Goal: Information Seeking & Learning: Learn about a topic

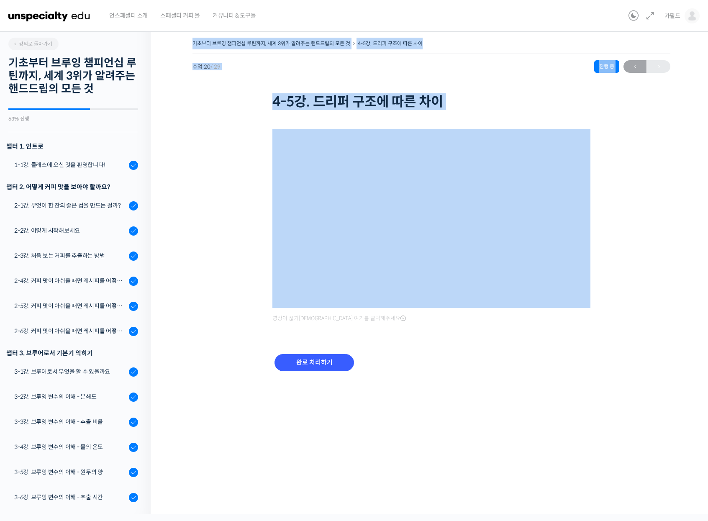
scroll to position [515, 0]
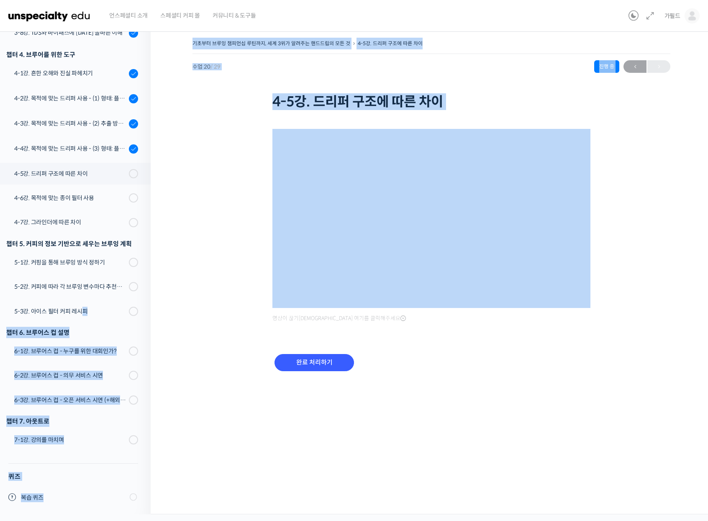
click at [222, 297] on div "기초부터 브루잉 챔피언십 루틴까지, 세계 3위가 알려주는 핸드드립의 모든 것 4-5강. 드리퍼 구조에 따른 차이 진행 중 수업 20 / 29 …" at bounding box center [432, 216] width 478 height 356
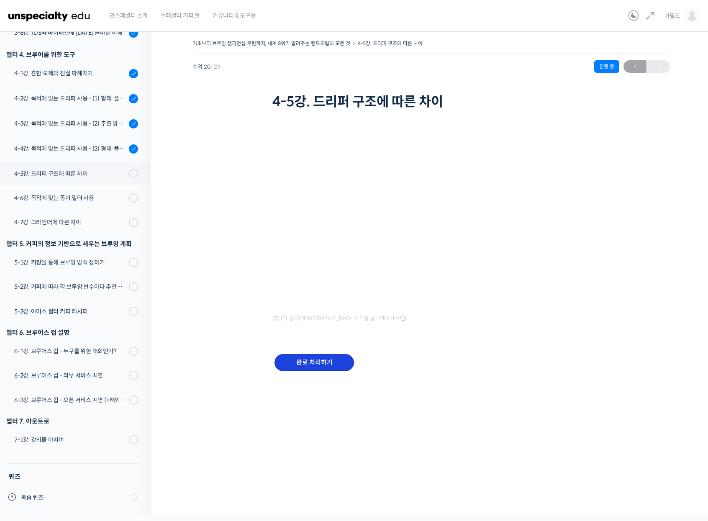
click at [312, 368] on input "완료 처리하기" at bounding box center [315, 362] width 80 height 17
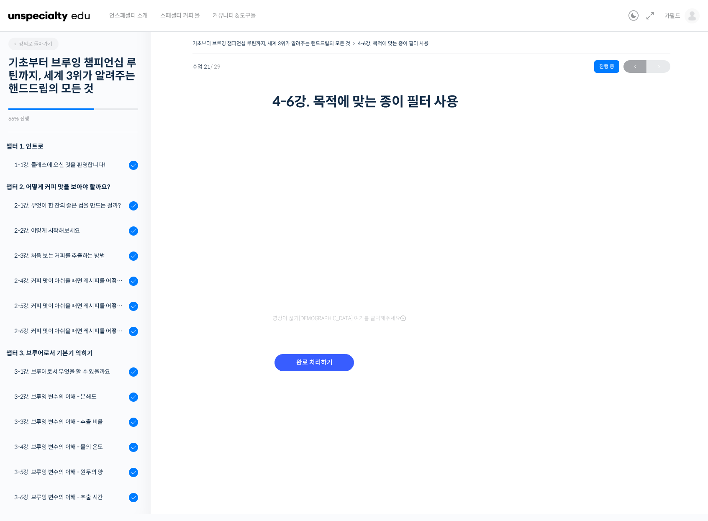
scroll to position [516, 0]
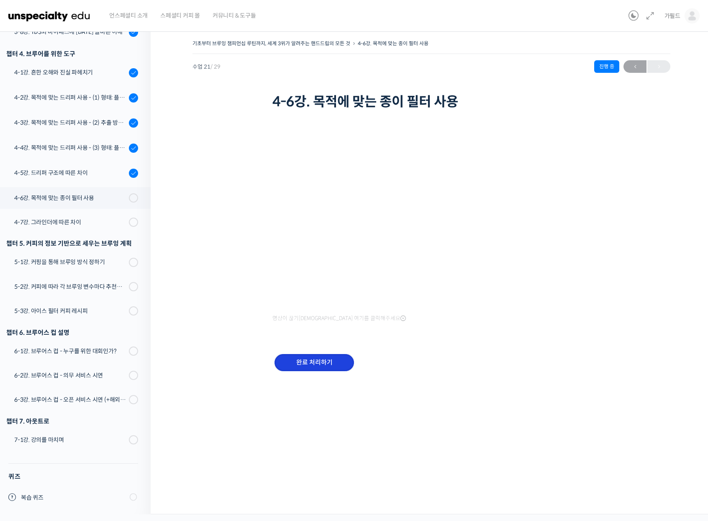
click at [304, 363] on input "완료 처리하기" at bounding box center [315, 362] width 80 height 17
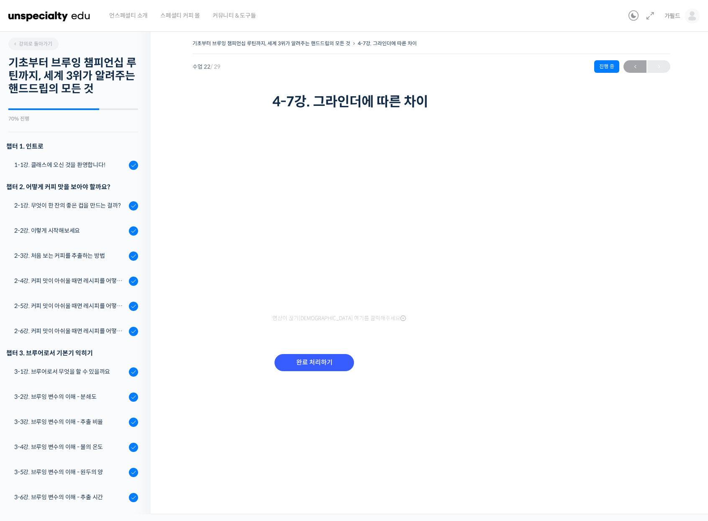
scroll to position [517, 0]
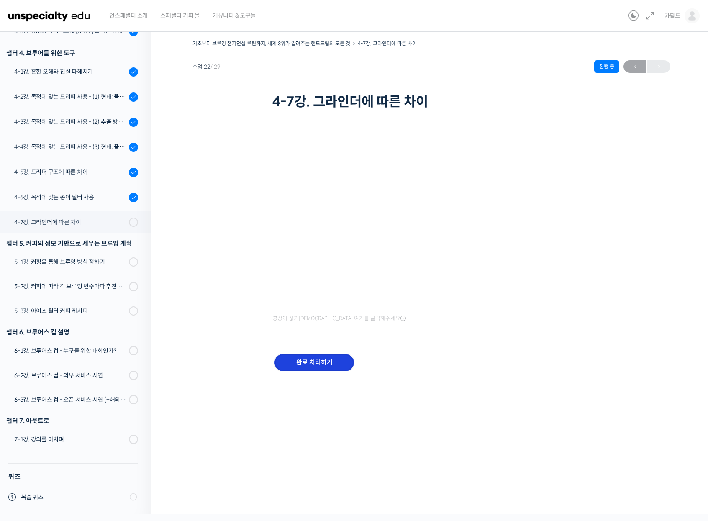
click at [325, 365] on input "완료 처리하기" at bounding box center [315, 362] width 80 height 17
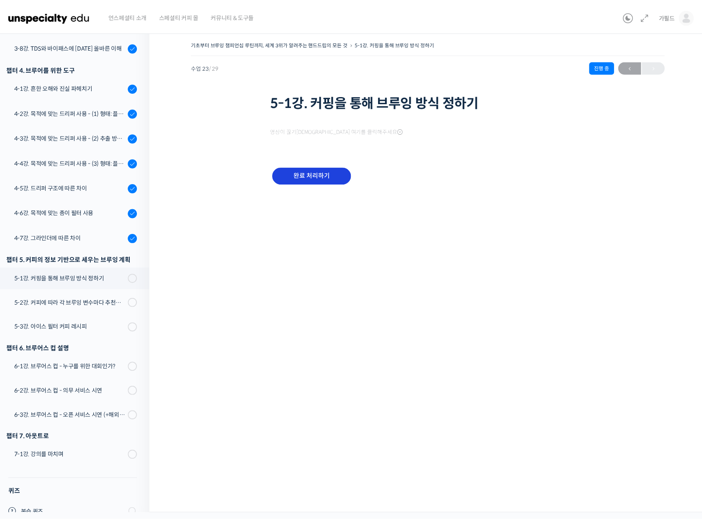
scroll to position [517, 0]
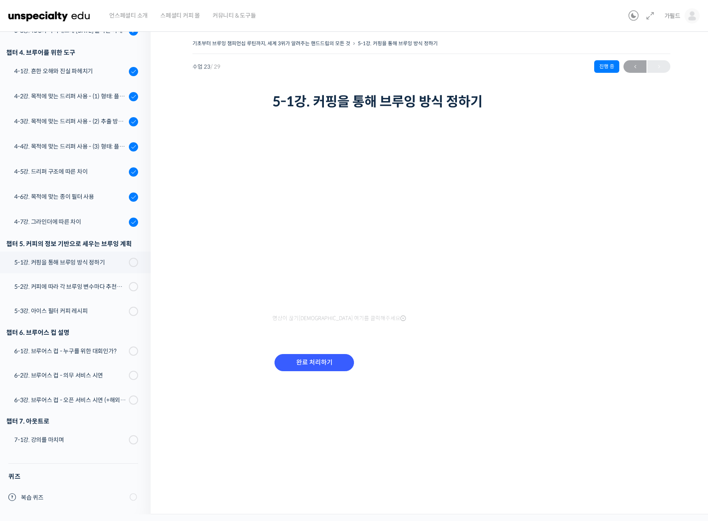
click at [310, 319] on span "영상이 끊기[DEMOGRAPHIC_DATA] 여기를 클릭해주세요" at bounding box center [340, 318] width 134 height 7
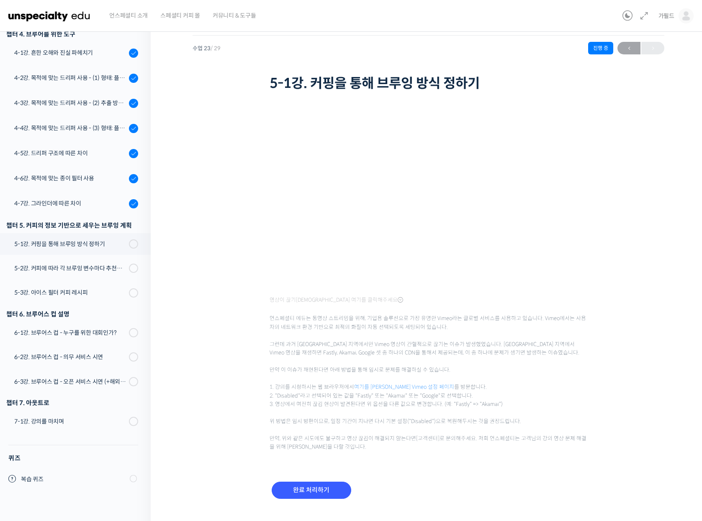
scroll to position [0, 0]
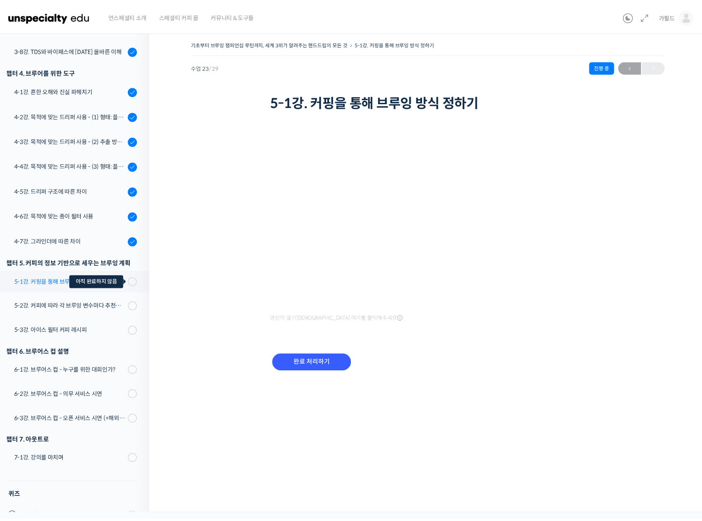
scroll to position [475, 0]
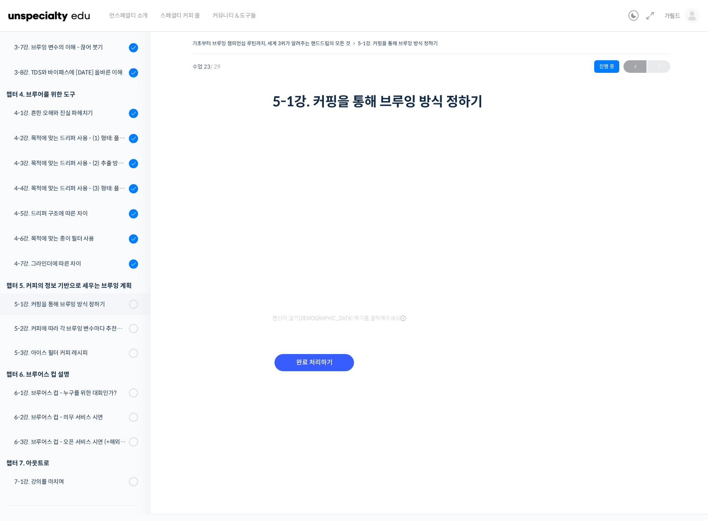
click at [341, 317] on span "영상이 끊기[DEMOGRAPHIC_DATA] 여기를 클릭해주세요" at bounding box center [340, 318] width 134 height 7
